Goal: Book appointment/travel/reservation

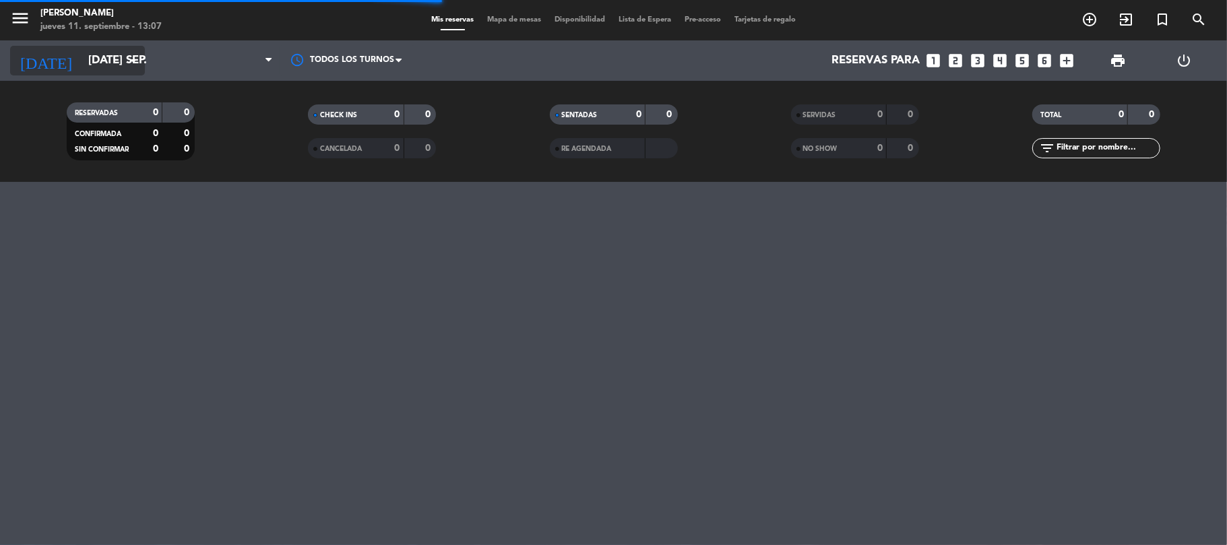
click at [135, 57] on icon "arrow_drop_down" at bounding box center [133, 61] width 16 height 16
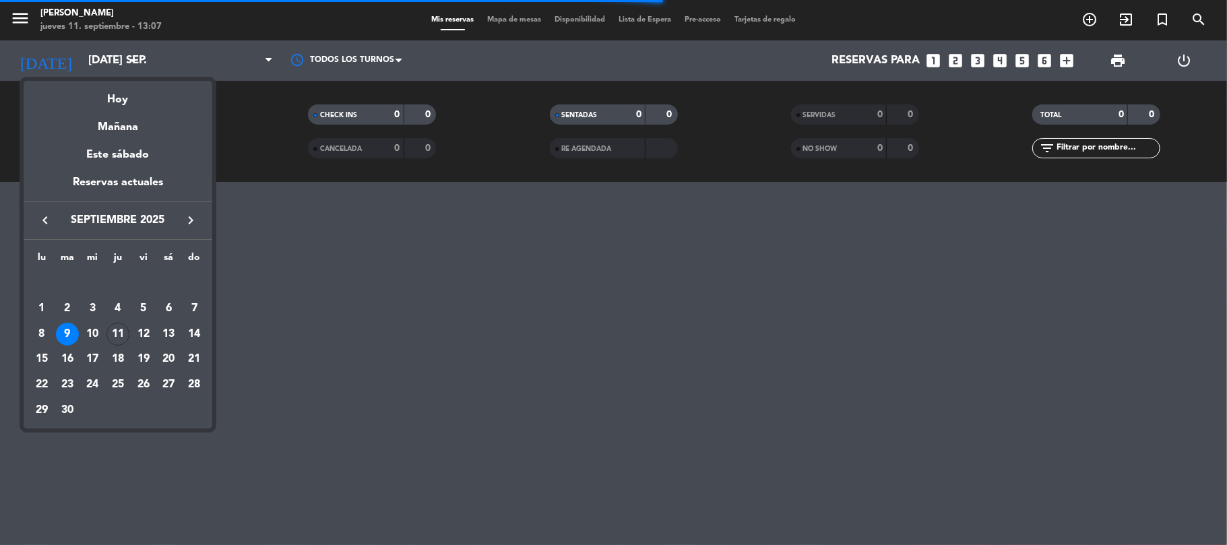
click at [185, 222] on icon "keyboard_arrow_right" at bounding box center [191, 220] width 16 height 16
click at [67, 309] on div "4" at bounding box center [67, 308] width 23 height 23
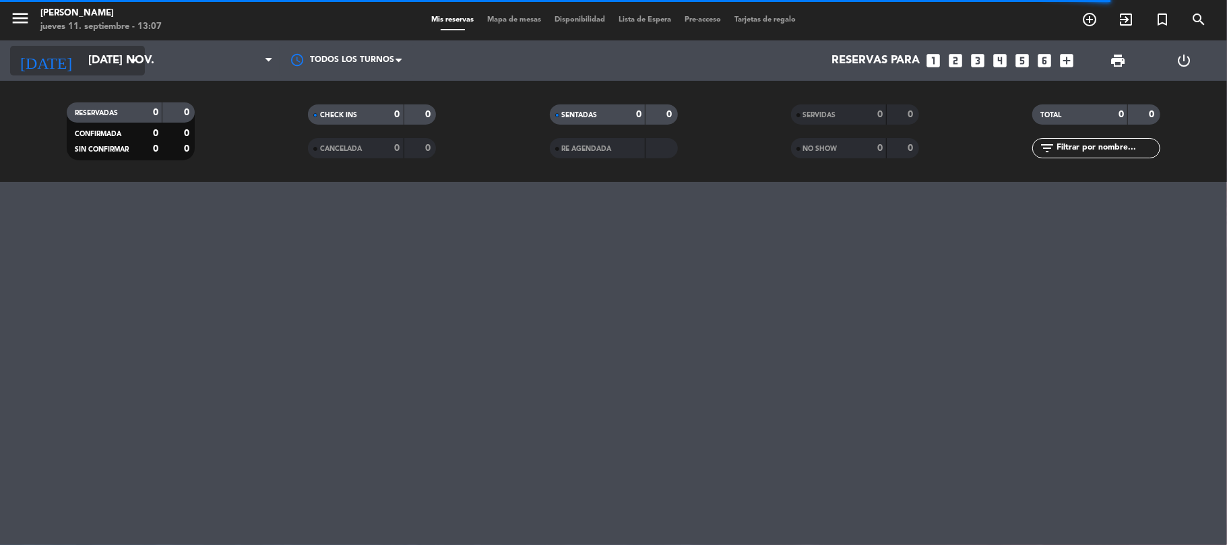
click at [84, 58] on input "[DATE] nov." at bounding box center [155, 61] width 146 height 26
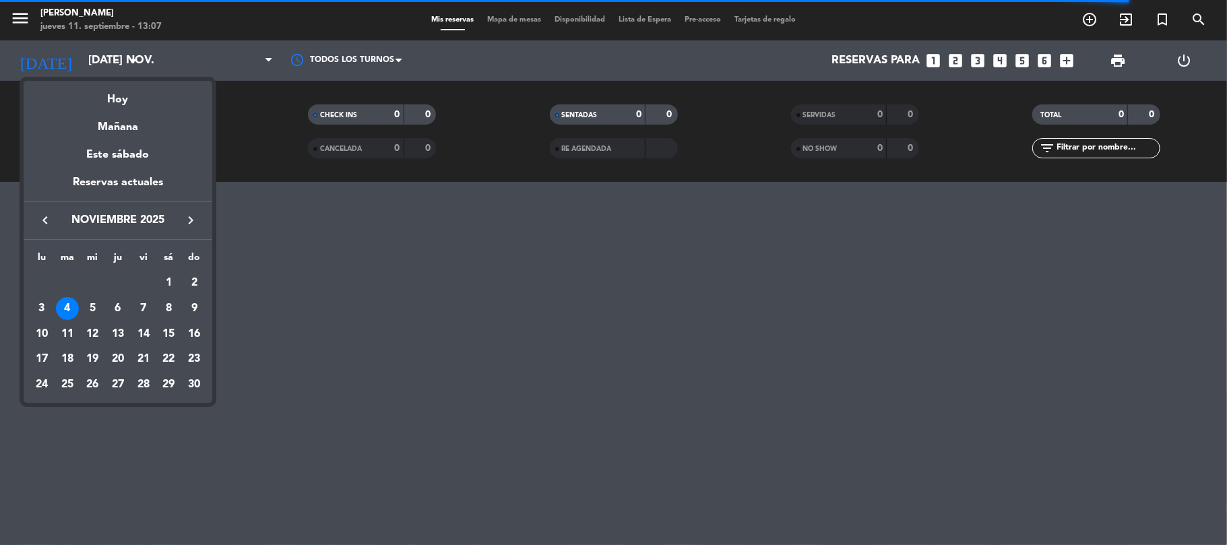
click at [67, 301] on div "4" at bounding box center [67, 308] width 23 height 23
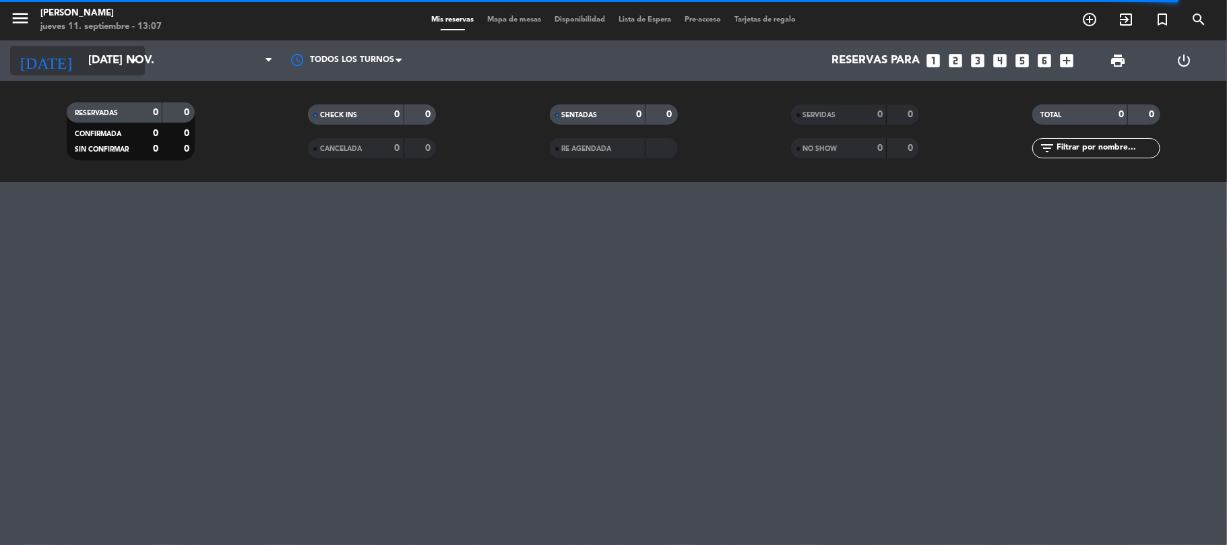
click at [111, 59] on input "[DATE] nov." at bounding box center [155, 61] width 146 height 26
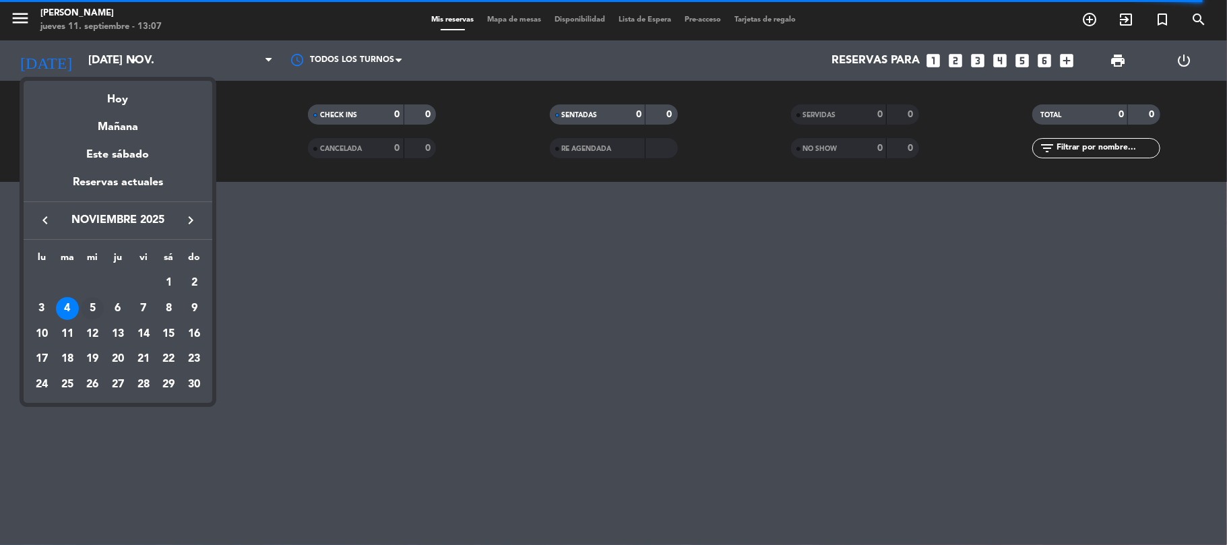
click at [92, 313] on div "5" at bounding box center [92, 308] width 23 height 23
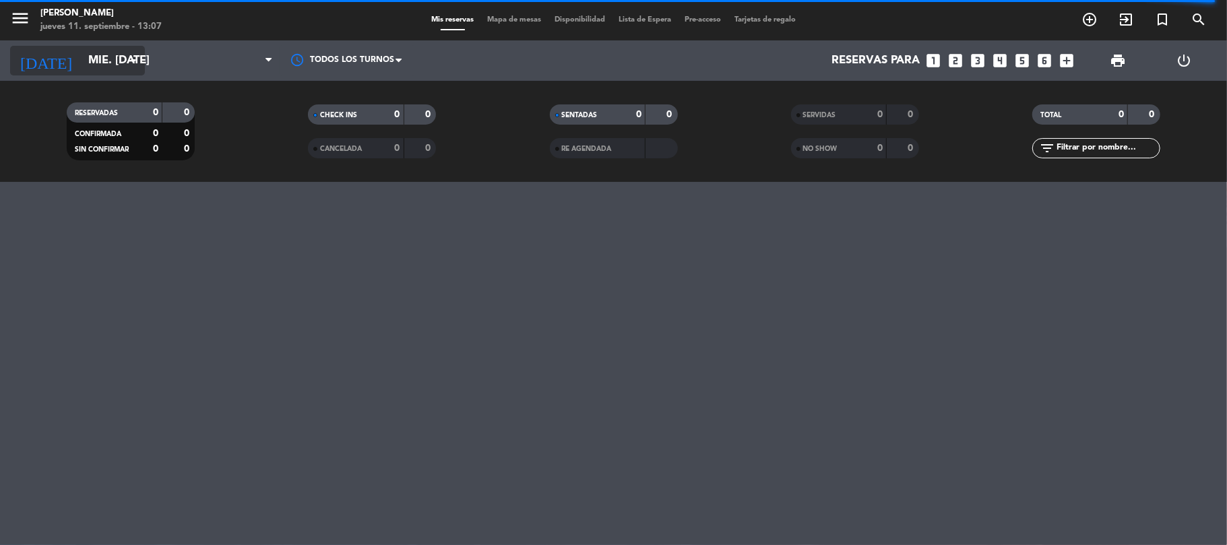
click at [100, 61] on input "mié. [DATE]" at bounding box center [155, 61] width 146 height 26
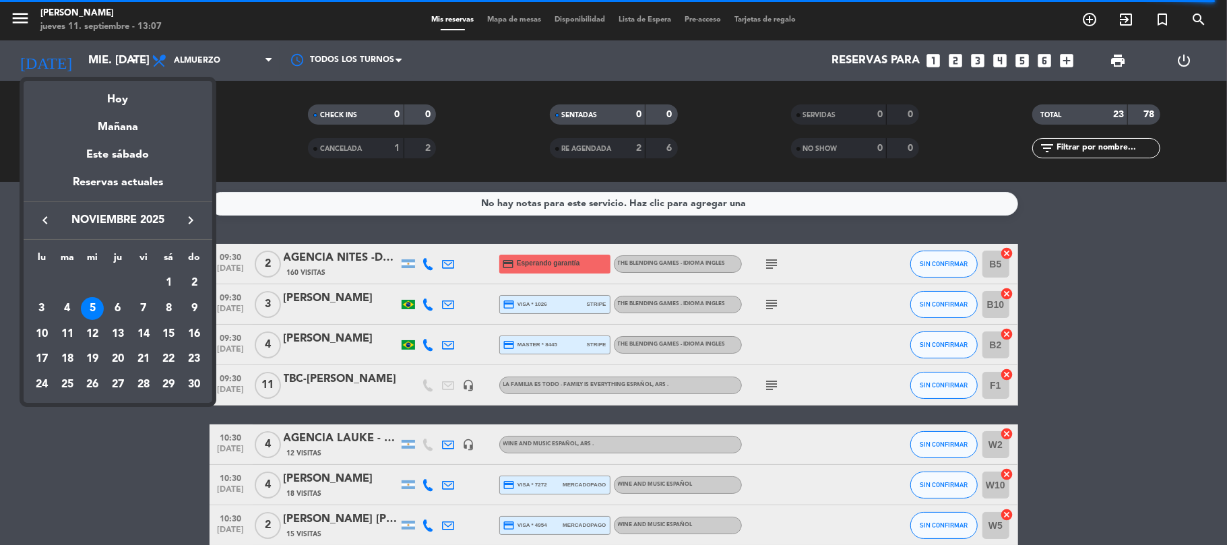
click at [65, 305] on div "4" at bounding box center [67, 308] width 23 height 23
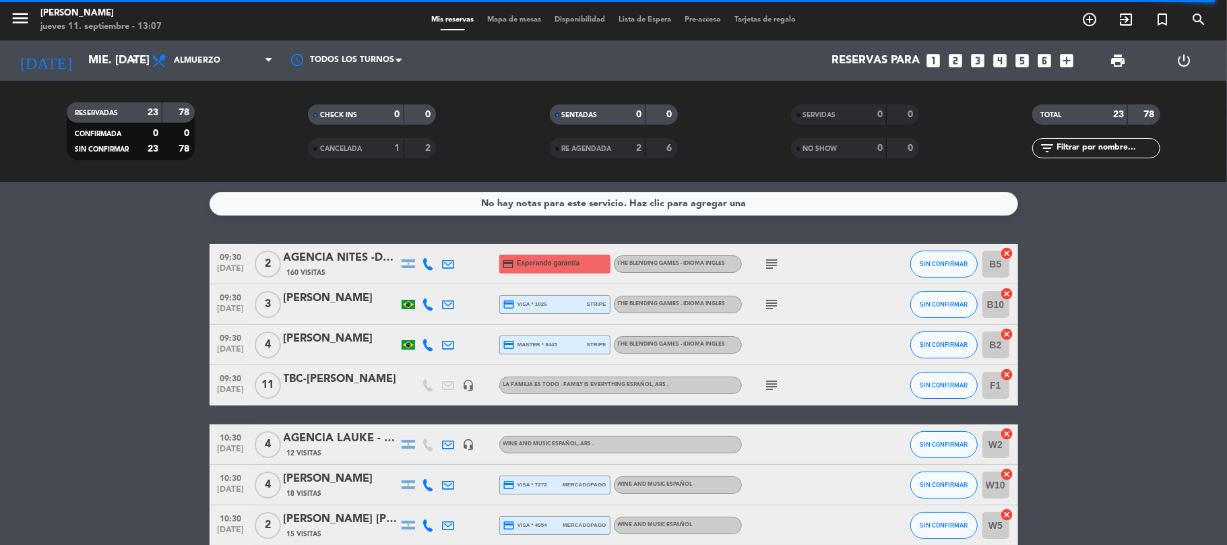
type input "[DATE] nov."
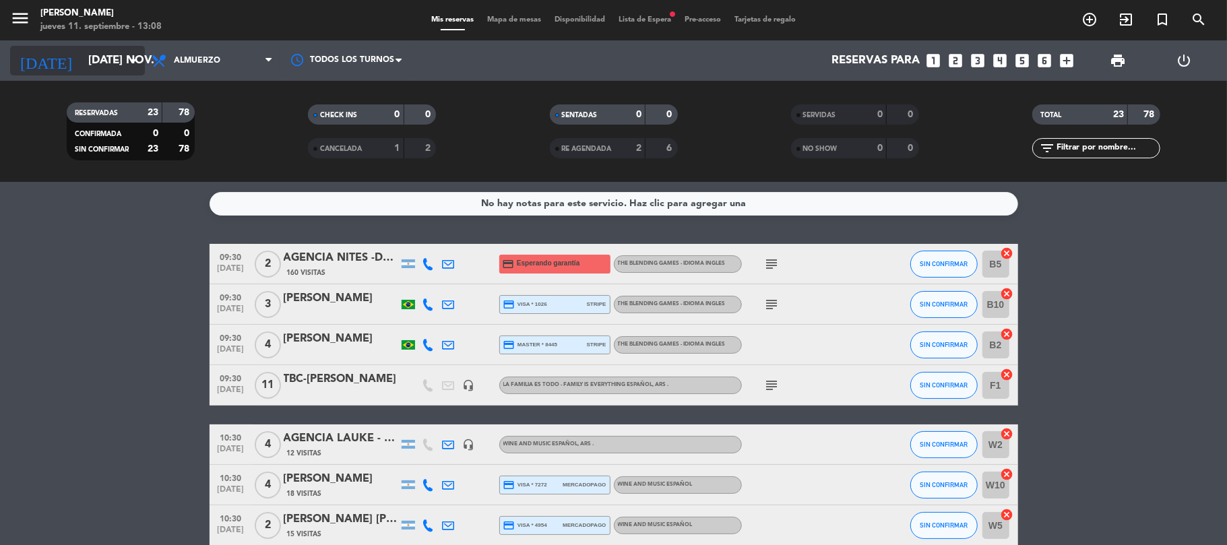
click at [92, 60] on input "[DATE] nov." at bounding box center [155, 61] width 146 height 26
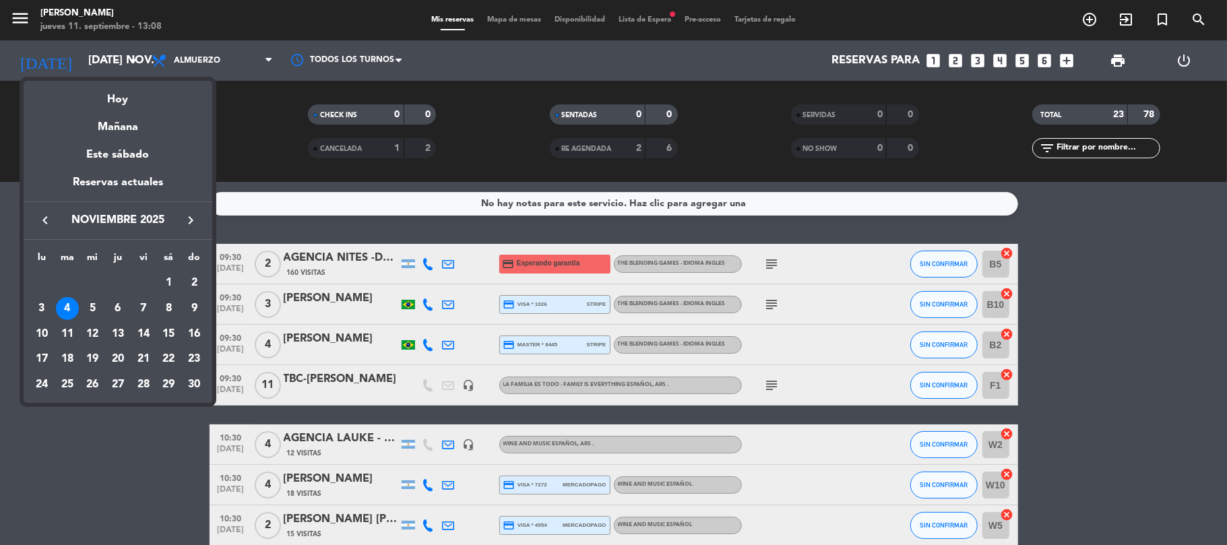
click at [65, 307] on div "4" at bounding box center [67, 308] width 23 height 23
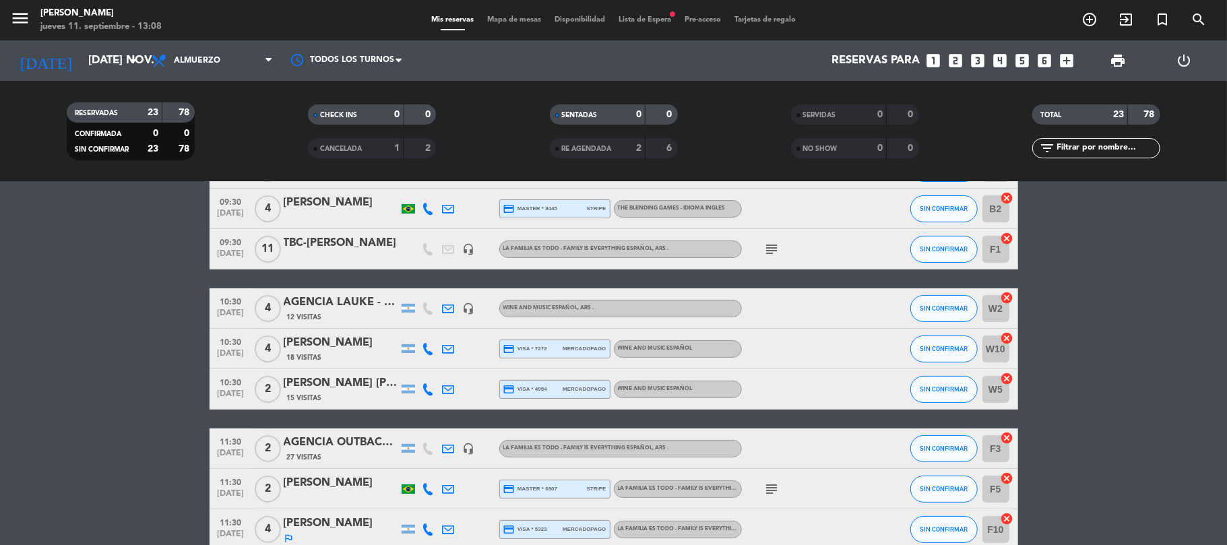
scroll to position [179, 0]
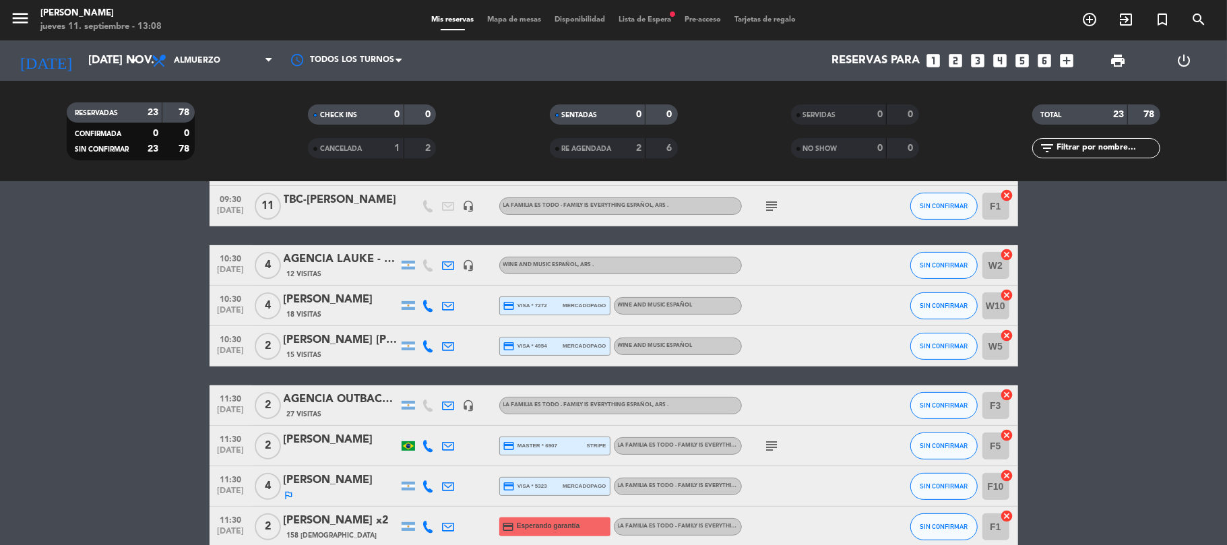
click at [338, 480] on div "[PERSON_NAME]" at bounding box center [341, 481] width 115 height 18
